Goal: Task Accomplishment & Management: Manage account settings

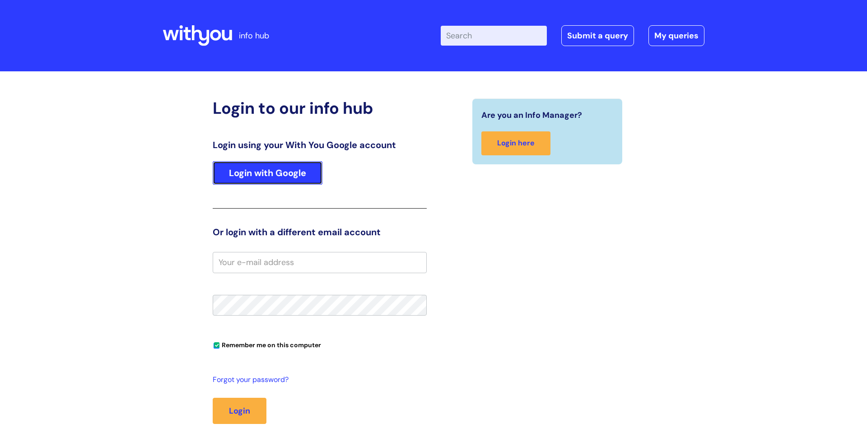
click at [277, 176] on link "Login with Google" at bounding box center [268, 172] width 110 height 23
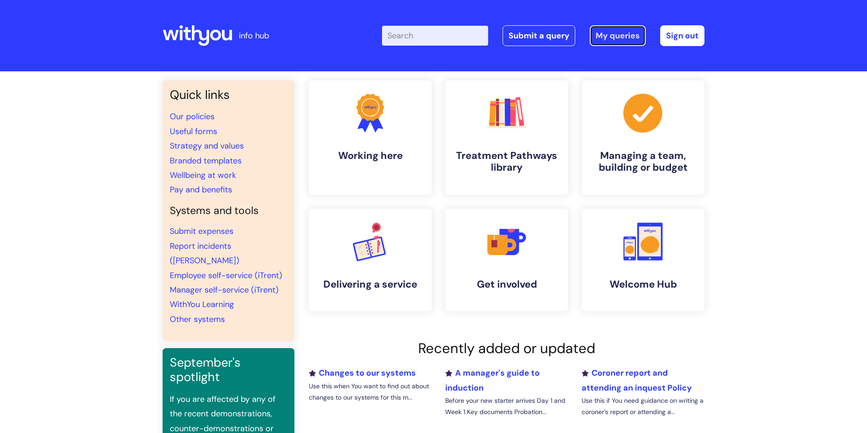
click at [604, 33] on link "My queries" at bounding box center [618, 35] width 56 height 21
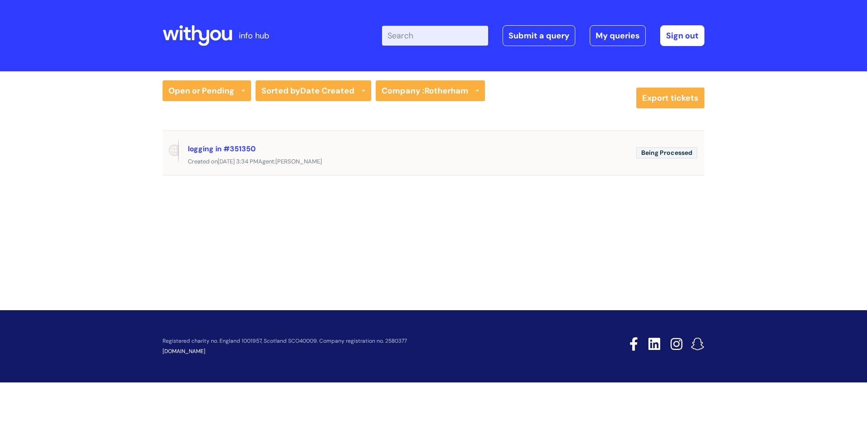
click at [418, 153] on div "logging in #351350" at bounding box center [408, 148] width 441 height 14
